Goal: Information Seeking & Learning: Compare options

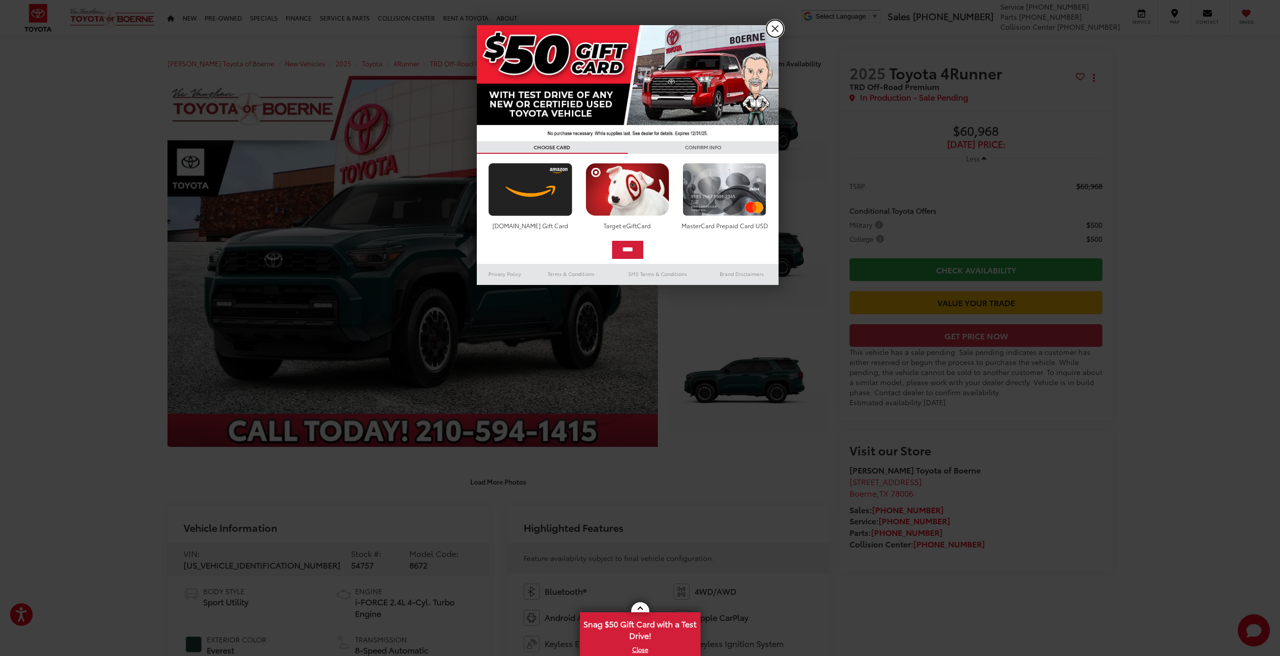
click at [780, 35] on link "X" at bounding box center [775, 28] width 17 height 17
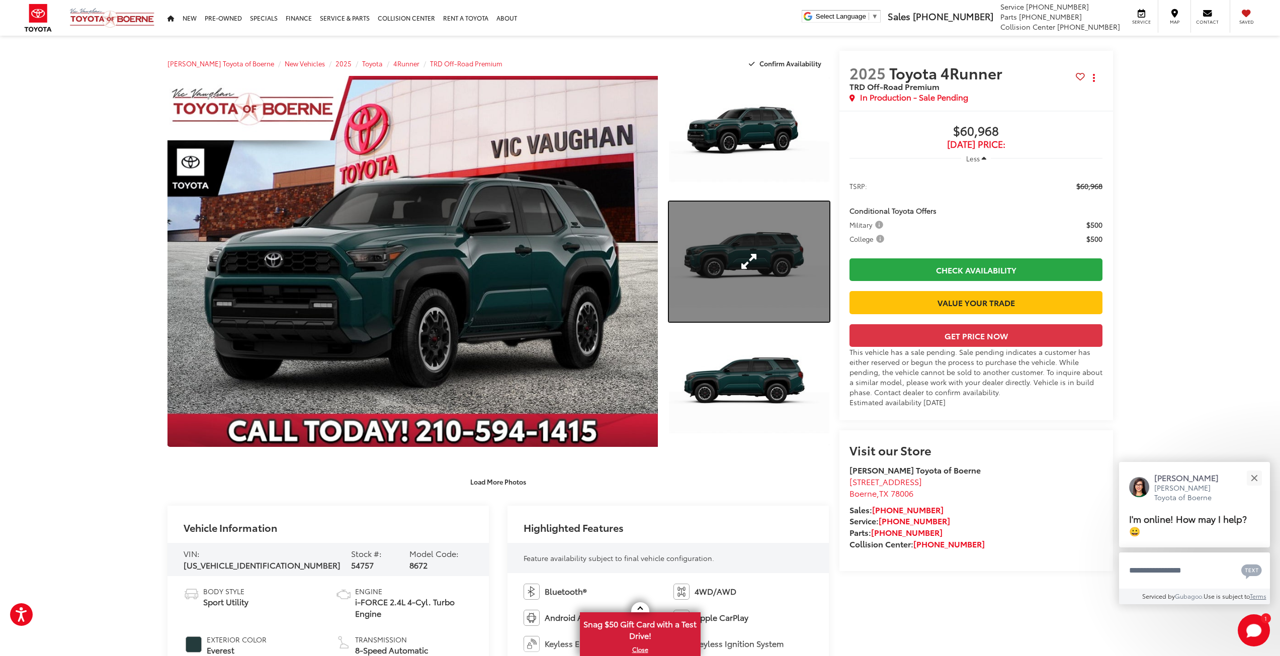
click at [742, 259] on link "Expand Photo 2" at bounding box center [749, 262] width 160 height 120
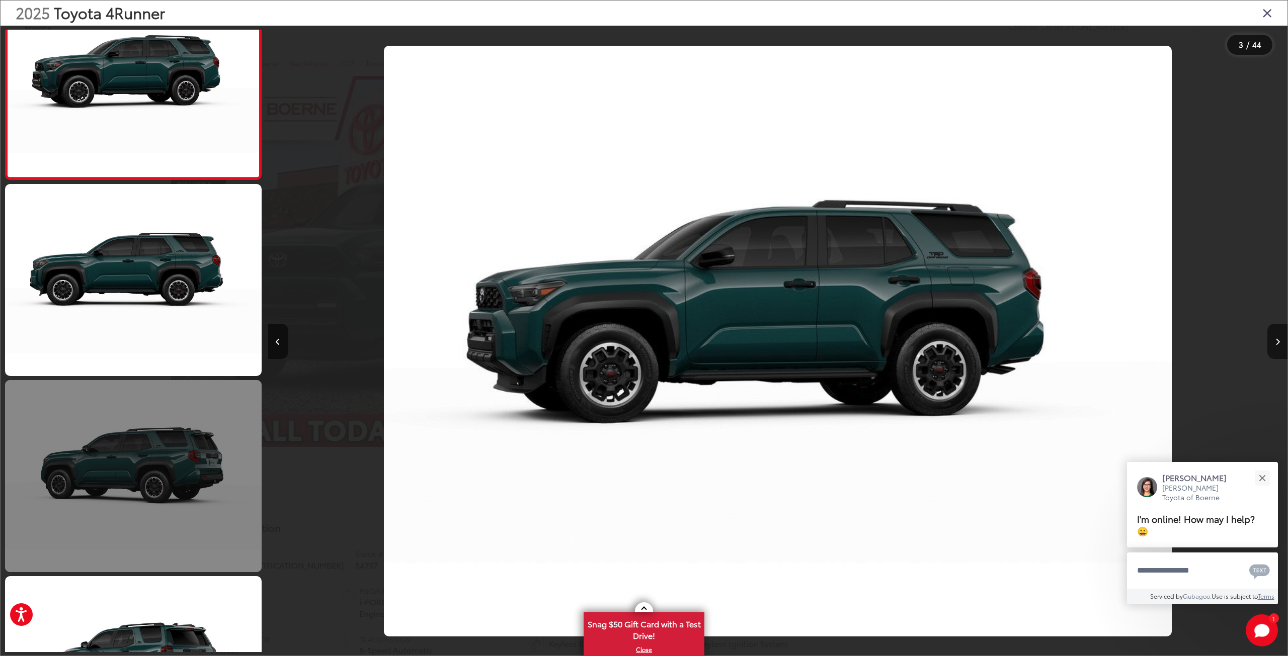
scroll to position [461, 0]
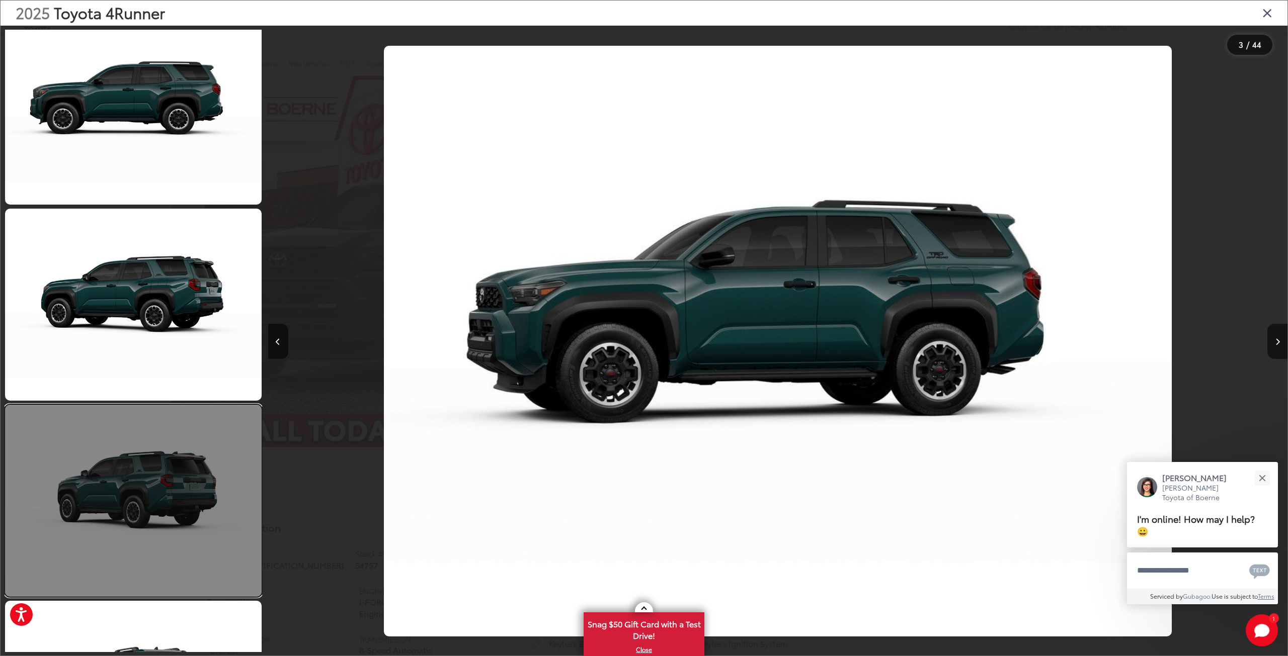
click at [190, 465] on link at bounding box center [133, 501] width 257 height 192
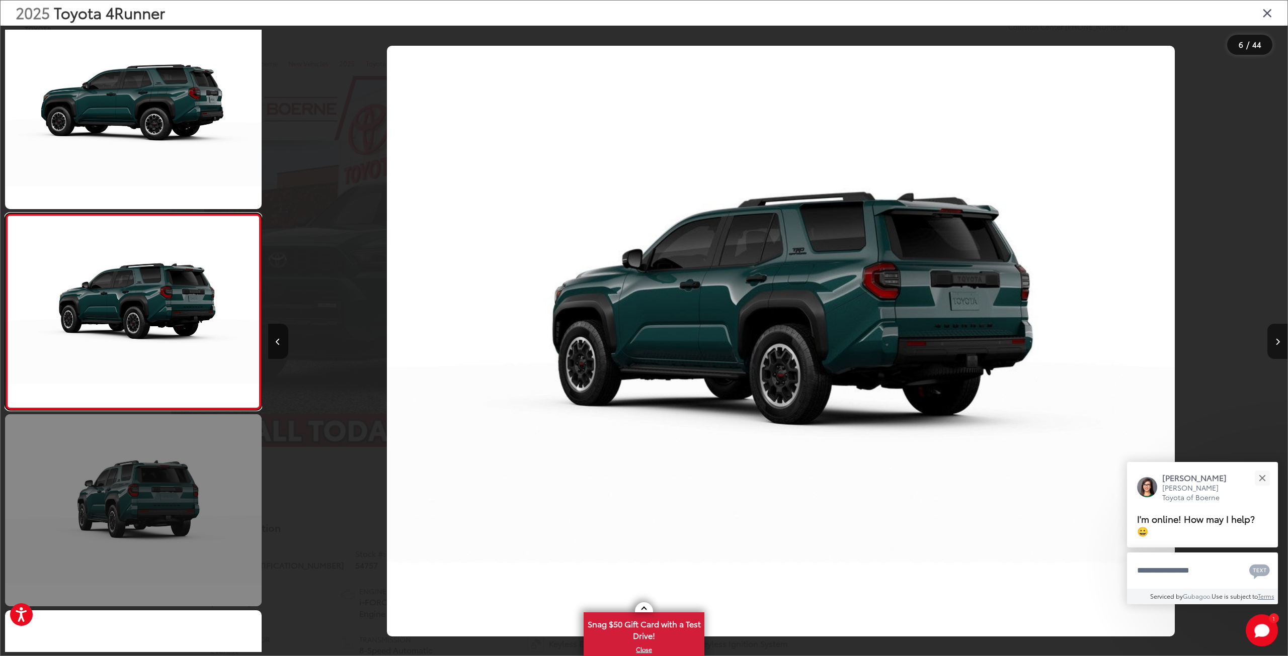
scroll to position [0, 5096]
